Goal: Transaction & Acquisition: Purchase product/service

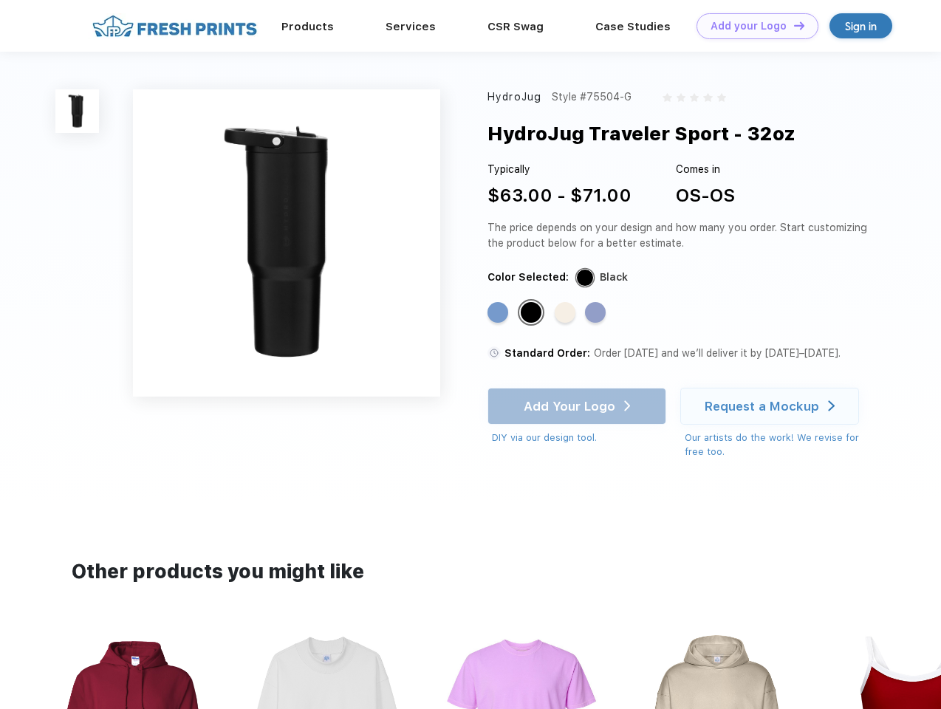
click at [752, 26] on link "Add your Logo Design Tool" at bounding box center [758, 26] width 122 height 26
click at [0, 0] on div "Design Tool" at bounding box center [0, 0] width 0 height 0
click at [793, 25] on link "Add your Logo Design Tool" at bounding box center [758, 26] width 122 height 26
click at [78, 111] on img at bounding box center [77, 111] width 44 height 44
click at [500, 313] on div "Standard Color" at bounding box center [498, 312] width 21 height 21
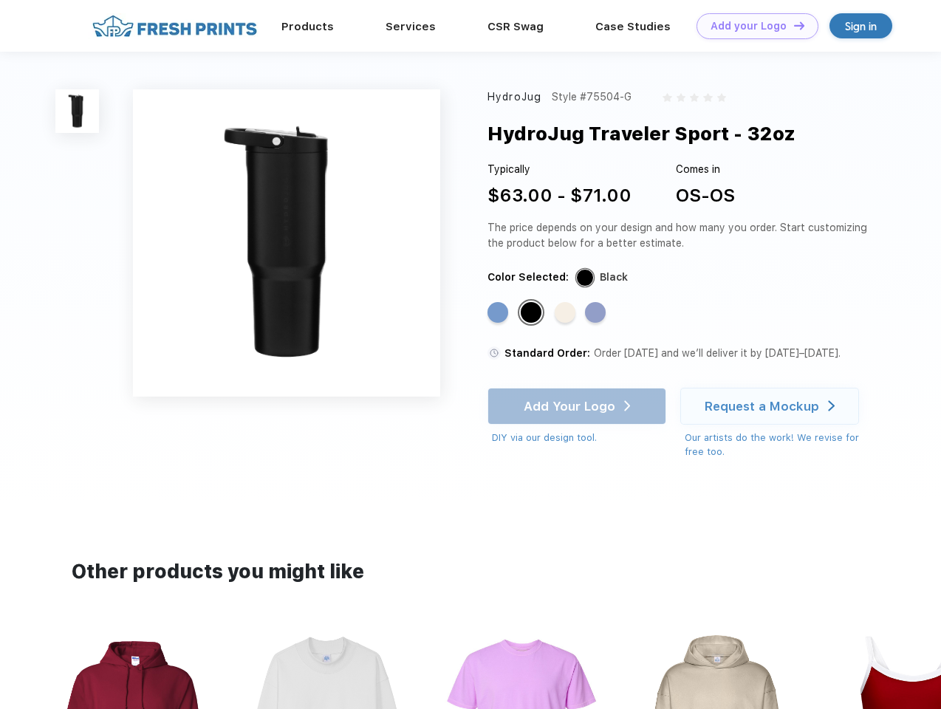
click at [533, 313] on div "Standard Color" at bounding box center [531, 312] width 21 height 21
click at [567, 313] on div "Standard Color" at bounding box center [565, 312] width 21 height 21
click at [597, 313] on div "Standard Color" at bounding box center [595, 312] width 21 height 21
click at [579, 406] on div "Add Your Logo DIY via our design tool. Ah shoot! This product isn't up in our d…" at bounding box center [577, 417] width 179 height 58
click at [772, 406] on div "Request a Mockup" at bounding box center [762, 406] width 115 height 15
